Goal: Transaction & Acquisition: Purchase product/service

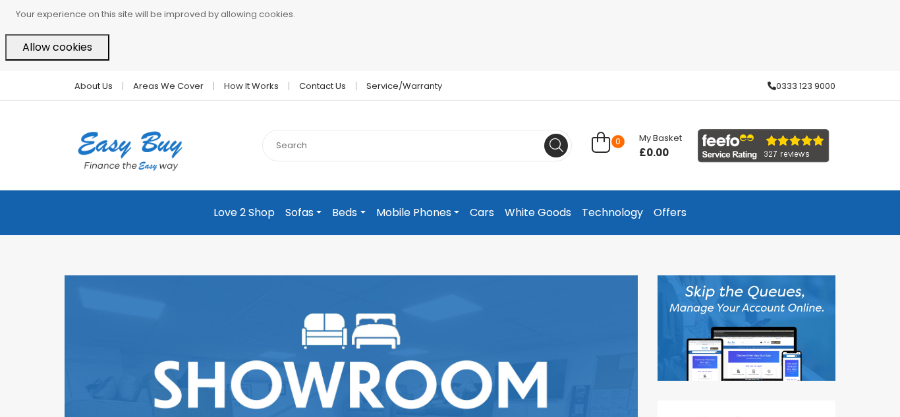
scroll to position [184, 0]
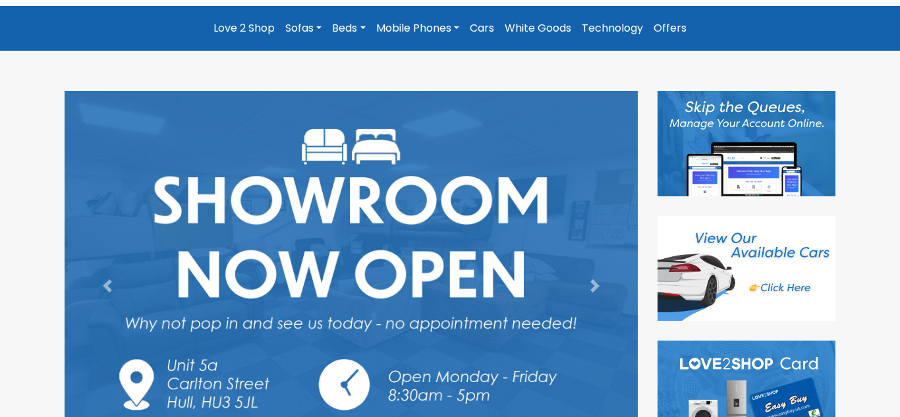
click at [308, 32] on link "Sofas" at bounding box center [303, 28] width 47 height 24
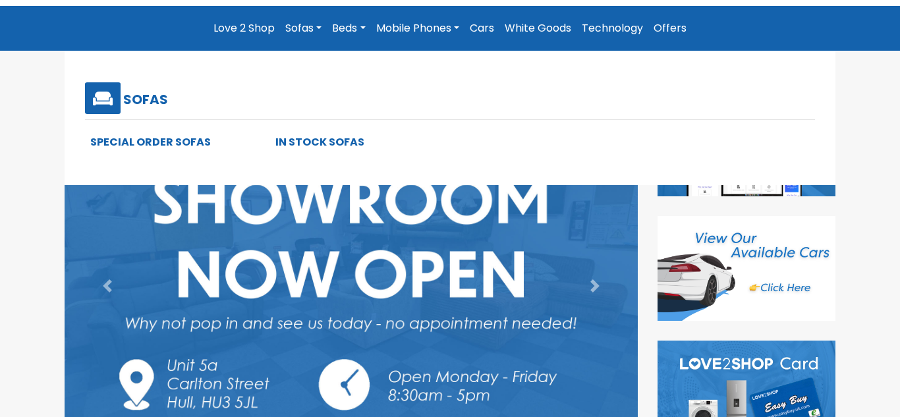
click at [134, 137] on link "Special Order Sofas" at bounding box center [150, 141] width 121 height 15
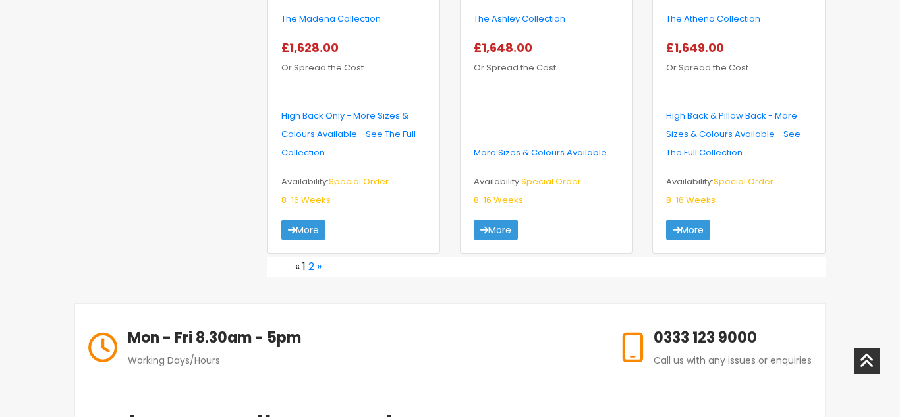
scroll to position [2398, 0]
click at [309, 258] on link "2" at bounding box center [311, 265] width 6 height 15
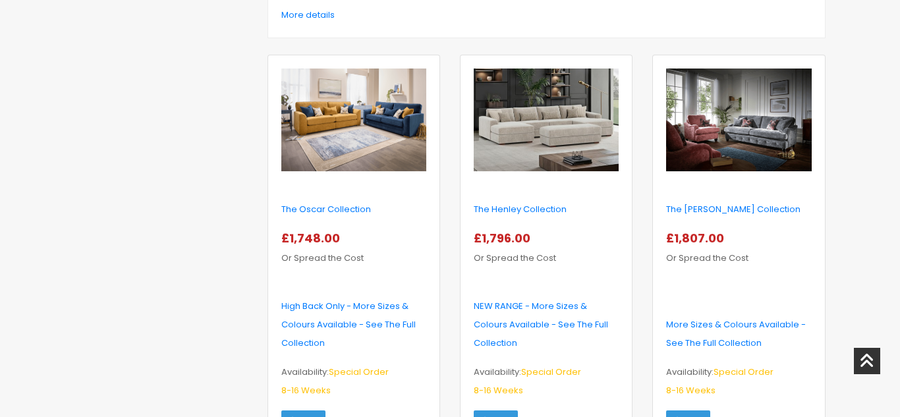
scroll to position [580, 0]
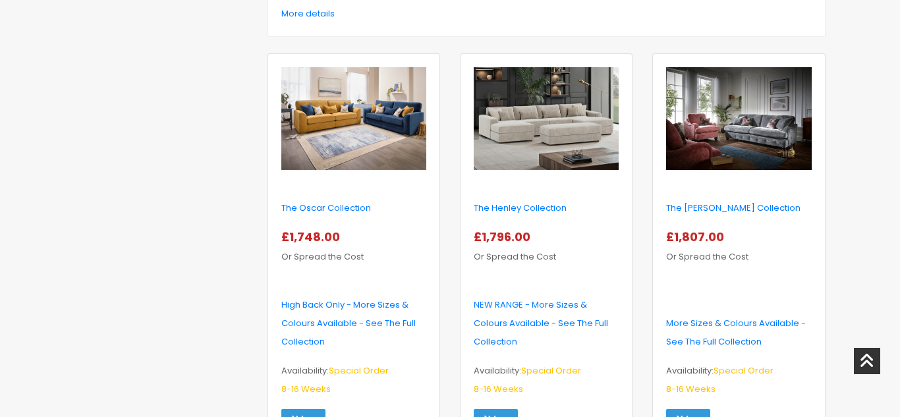
click at [557, 115] on img at bounding box center [546, 118] width 145 height 103
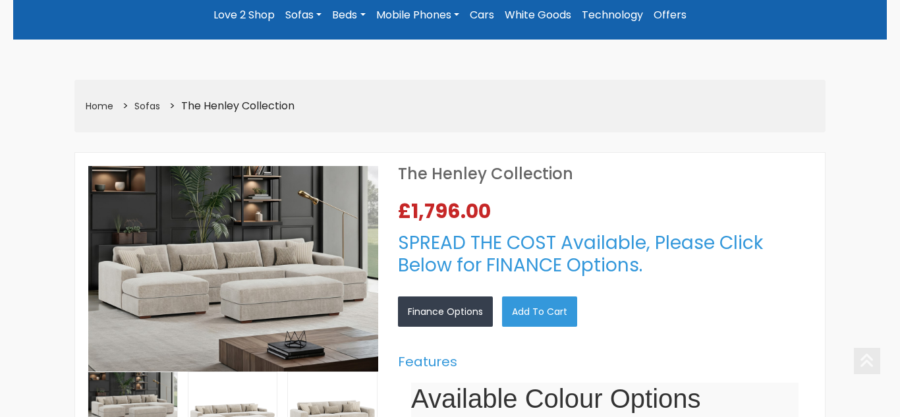
scroll to position [290, 0]
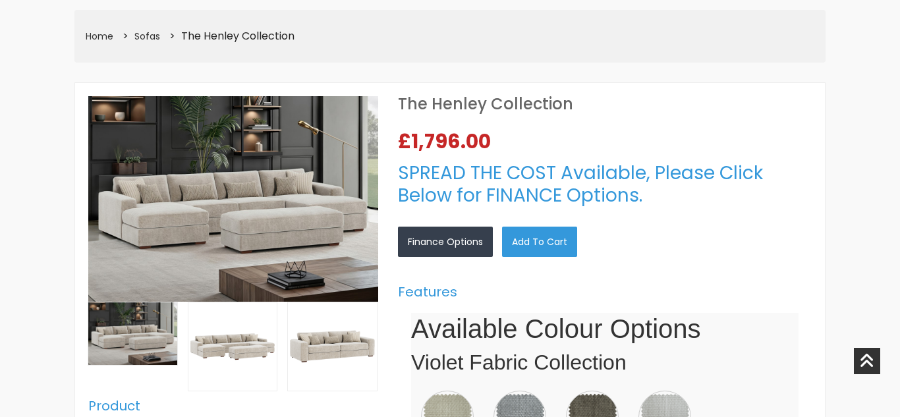
select select "104"
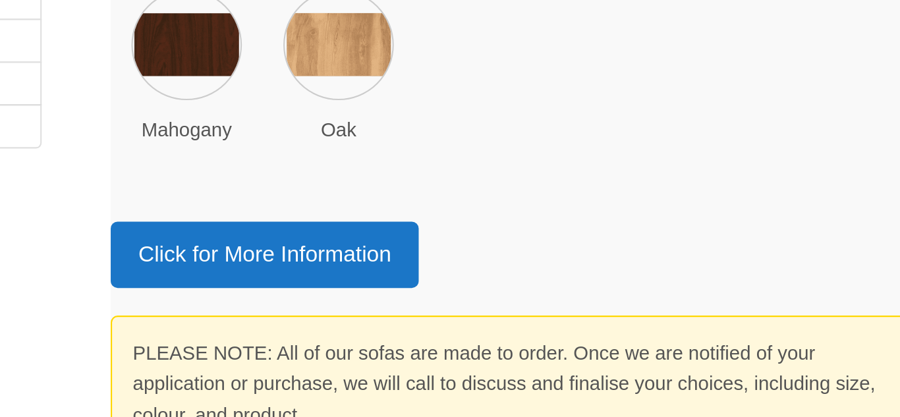
scroll to position [640, 0]
